Goal: Task Accomplishment & Management: Manage account settings

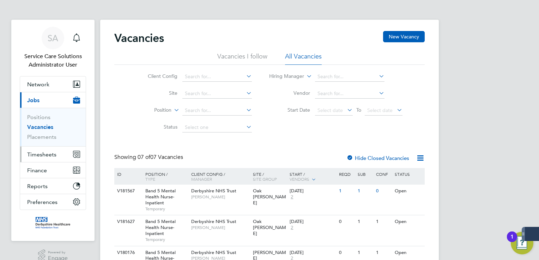
click at [46, 153] on span "Timesheets" at bounding box center [41, 154] width 29 height 7
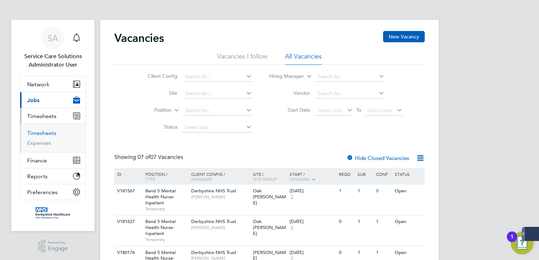
click at [41, 133] on link "Timesheets" at bounding box center [41, 133] width 29 height 7
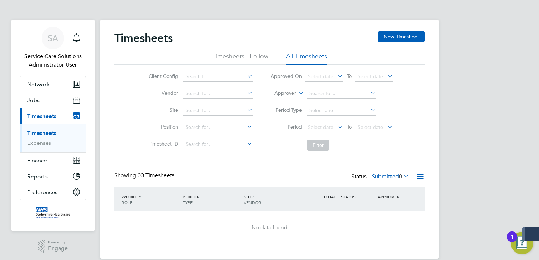
click at [496, 54] on div "SA Service Care Solutions Administrator User Notifications Applications: Networ…" at bounding box center [269, 135] width 539 height 270
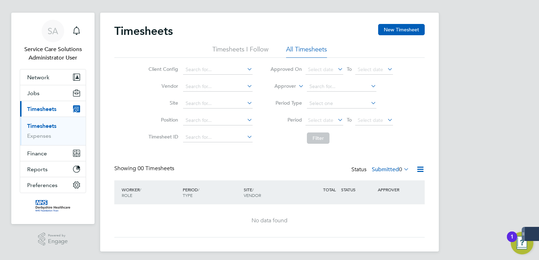
scroll to position [10, 0]
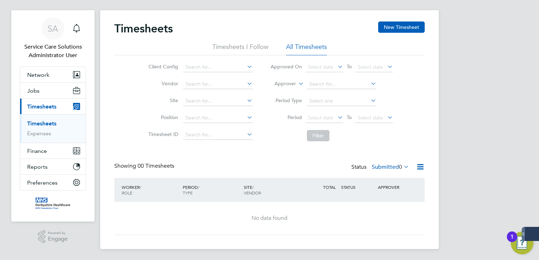
click at [377, 167] on label "Submitted 0" at bounding box center [390, 167] width 37 height 7
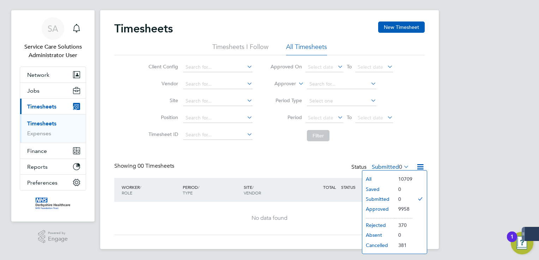
click at [392, 203] on li "Submitted" at bounding box center [378, 199] width 32 height 10
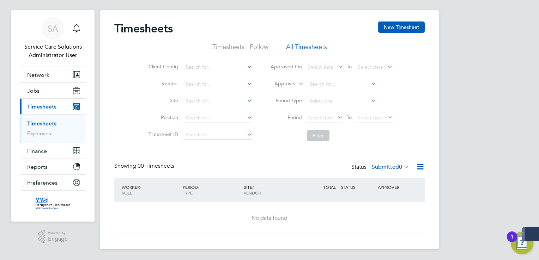
click at [391, 167] on label "Submitted 0" at bounding box center [390, 167] width 37 height 7
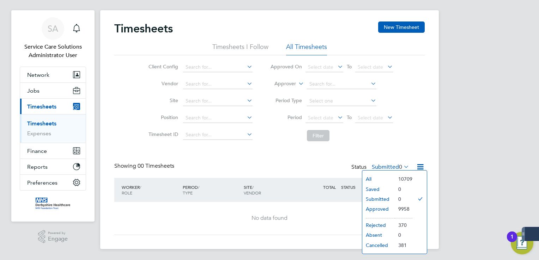
click at [396, 211] on li "9958" at bounding box center [404, 209] width 18 height 10
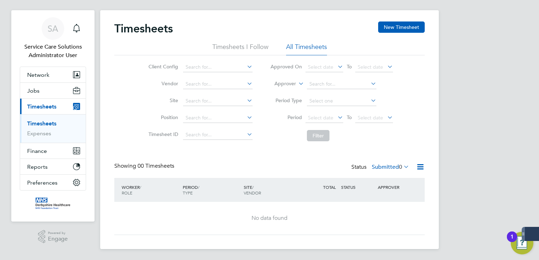
click at [376, 164] on label "Submitted 0" at bounding box center [390, 167] width 37 height 7
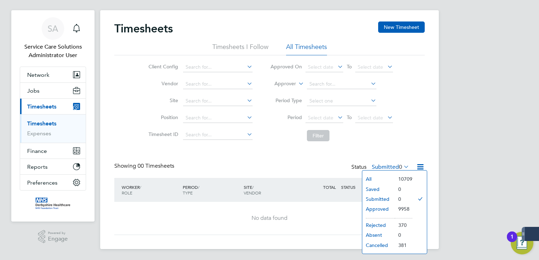
click at [375, 208] on li "Approved" at bounding box center [378, 209] width 32 height 10
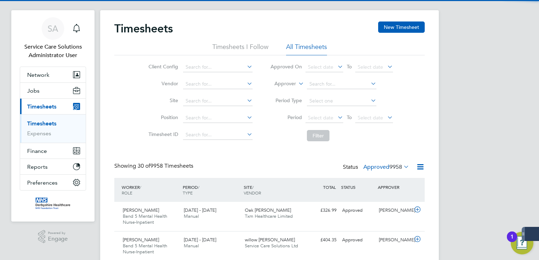
scroll to position [0, 0]
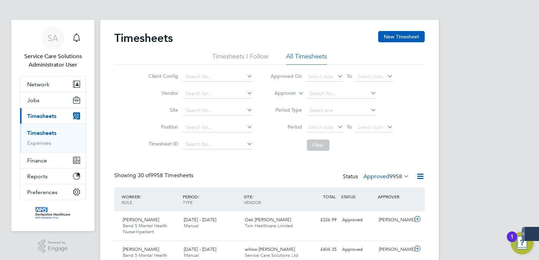
click at [297, 92] on icon at bounding box center [297, 91] width 0 height 6
click at [279, 102] on li "Worker" at bounding box center [278, 101] width 35 height 9
click at [322, 95] on input at bounding box center [341, 94] width 69 height 10
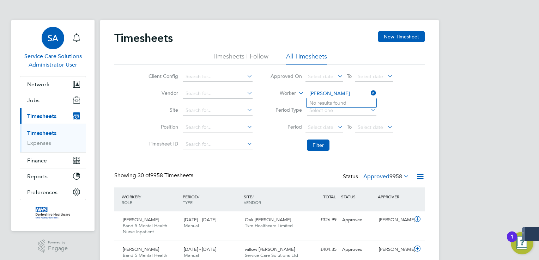
type input "[PERSON_NAME]"
click at [45, 44] on div "SA" at bounding box center [53, 38] width 23 height 23
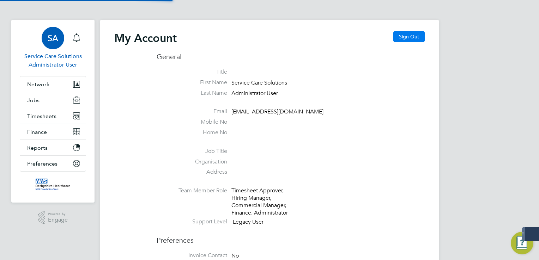
click at [416, 32] on button "Sign Out" at bounding box center [408, 36] width 31 height 11
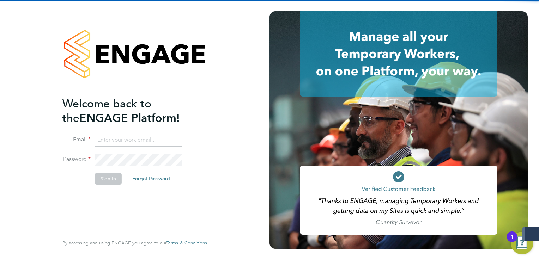
click at [136, 136] on input at bounding box center [138, 140] width 87 height 13
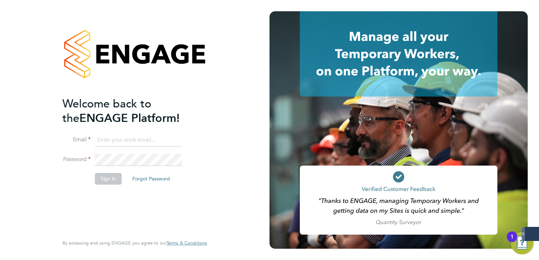
type input "[PERSON_NAME][EMAIL_ADDRESS][PERSON_NAME][DOMAIN_NAME]"
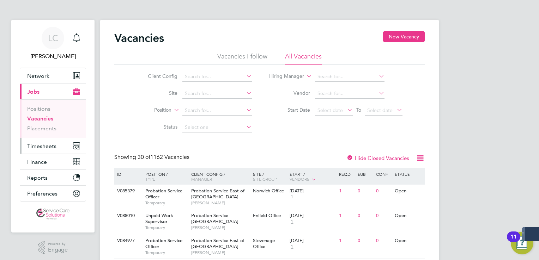
click at [42, 147] on span "Timesheets" at bounding box center [41, 146] width 29 height 7
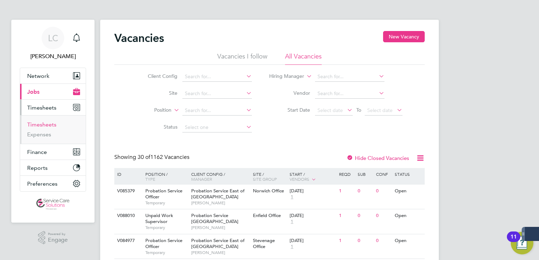
click at [52, 126] on link "Timesheets" at bounding box center [41, 124] width 29 height 7
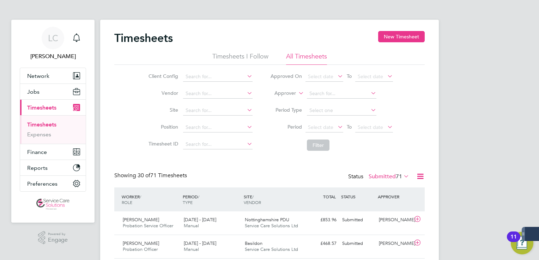
click at [297, 94] on icon at bounding box center [297, 91] width 0 height 6
click at [293, 102] on li "Worker" at bounding box center [278, 101] width 35 height 9
click at [321, 96] on input at bounding box center [341, 94] width 69 height 10
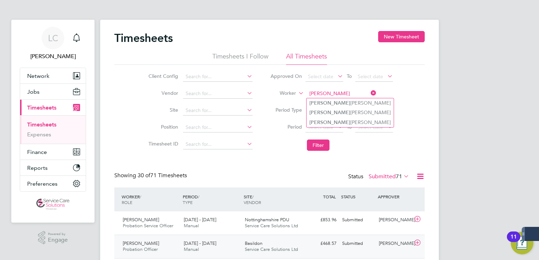
type input "[PERSON_NAME]"
click at [336, 132] on li "Vanessa Tsirogianni" at bounding box center [349, 132] width 87 height 10
type input "[PERSON_NAME]"
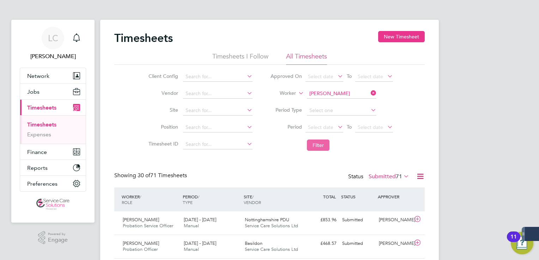
click at [323, 143] on button "Filter" at bounding box center [318, 145] width 23 height 11
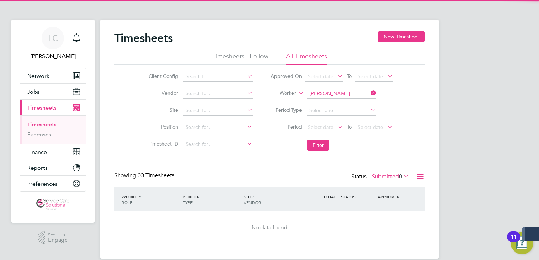
click at [381, 175] on label "Submitted 0" at bounding box center [390, 176] width 37 height 7
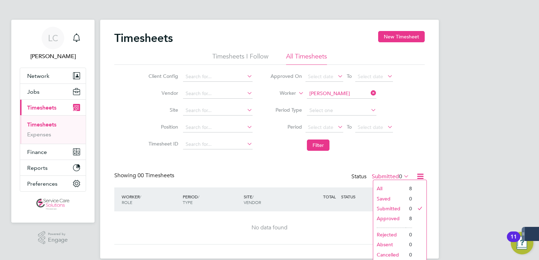
click at [390, 218] on li "Approved" at bounding box center [389, 219] width 32 height 10
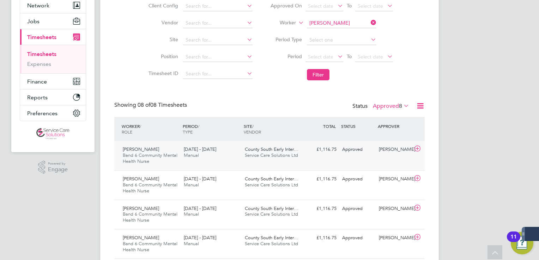
click at [225, 146] on div "22 - 28 Sep 2025 Manual" at bounding box center [211, 153] width 61 height 18
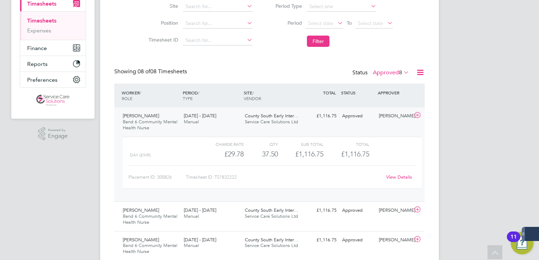
scroll to position [141, 0]
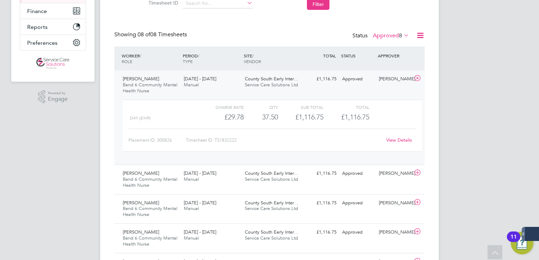
click at [398, 140] on link "View Details" at bounding box center [399, 140] width 26 height 6
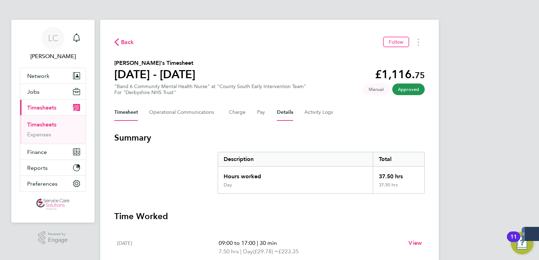
click at [279, 113] on button "Details" at bounding box center [285, 112] width 16 height 17
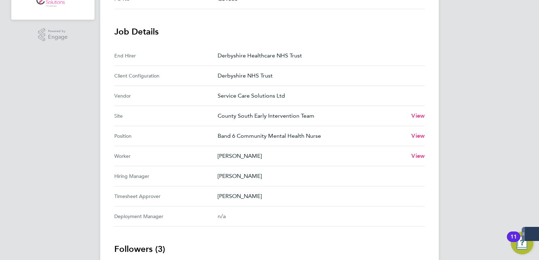
scroll to position [51, 0]
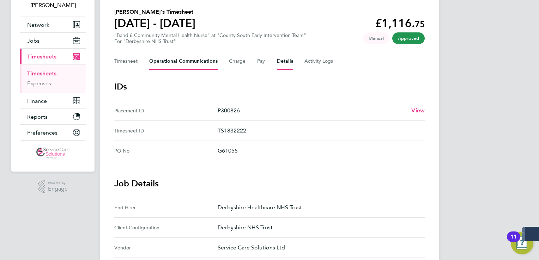
click at [186, 64] on Communications-tab "Operational Communications" at bounding box center [183, 61] width 68 height 17
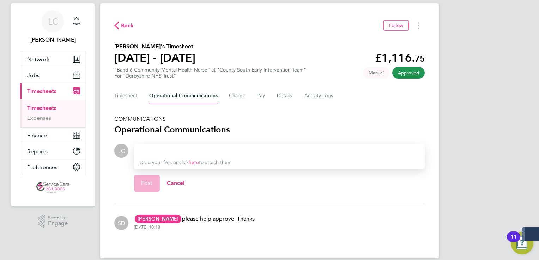
scroll to position [25, 0]
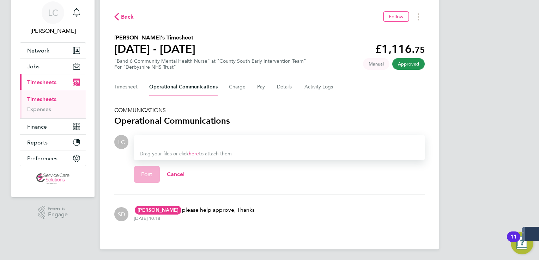
click at [198, 154] on link "here" at bounding box center [194, 154] width 10 height 6
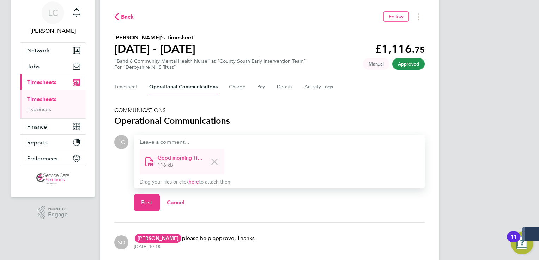
click at [170, 142] on div at bounding box center [279, 142] width 279 height 8
click at [171, 142] on div at bounding box center [279, 142] width 279 height 8
click at [149, 201] on span "Post" at bounding box center [147, 202] width 12 height 7
